Goal: Navigation & Orientation: Find specific page/section

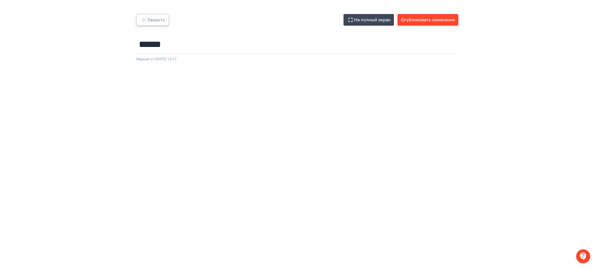
click at [164, 17] on button "Закрыть" at bounding box center [152, 20] width 32 height 12
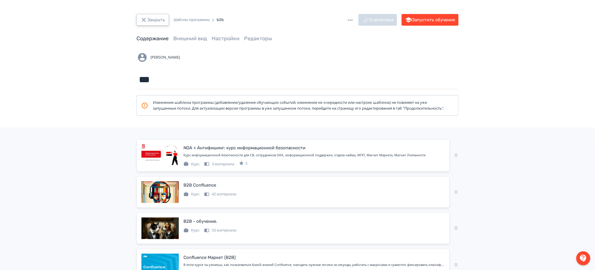
click at [154, 20] on button "Закрыть" at bounding box center [152, 20] width 32 height 12
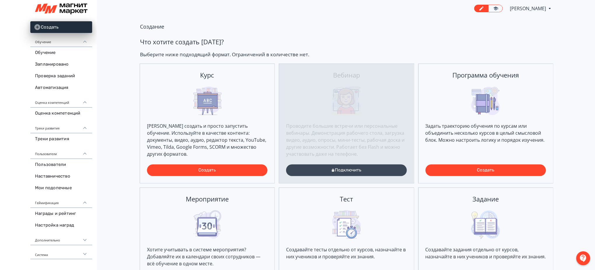
click at [50, 7] on img at bounding box center [61, 8] width 52 height 11
